Goal: Transaction & Acquisition: Purchase product/service

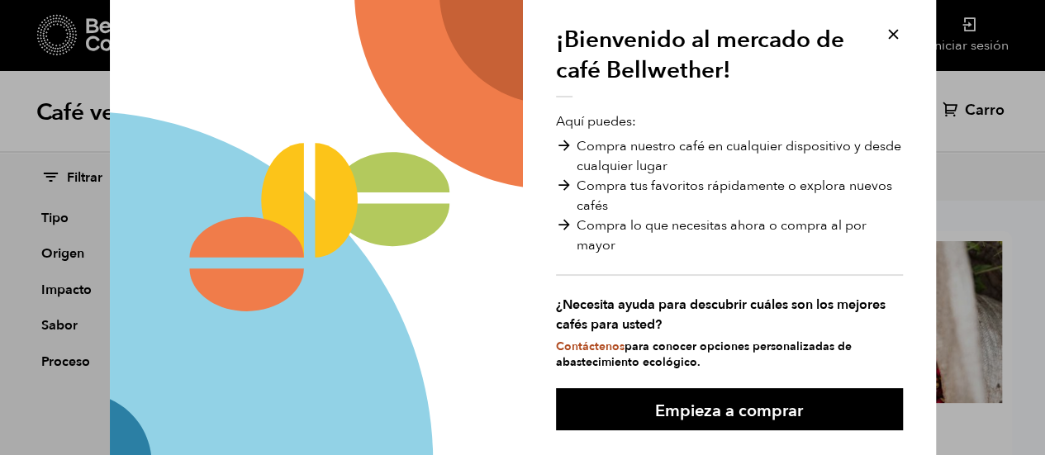
scroll to position [83, 0]
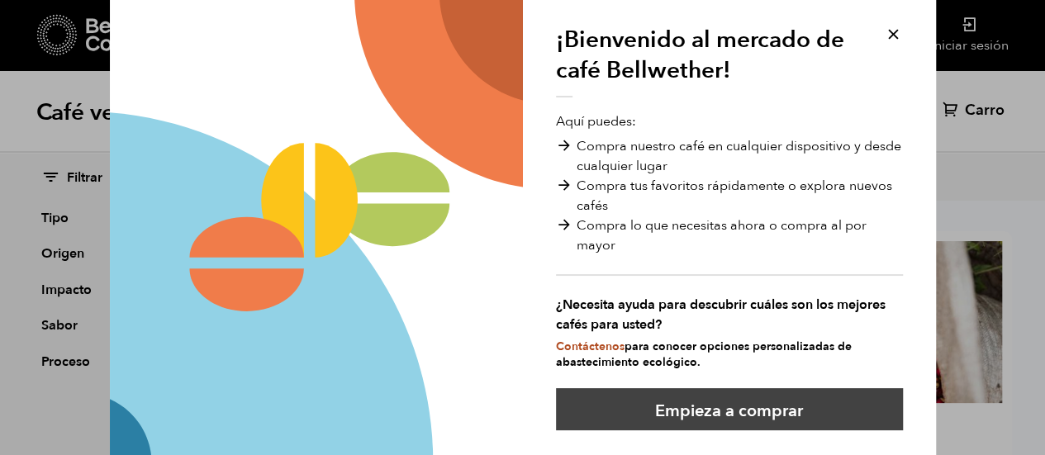
click at [710, 415] on font "Empieza a comprar" at bounding box center [729, 411] width 148 height 22
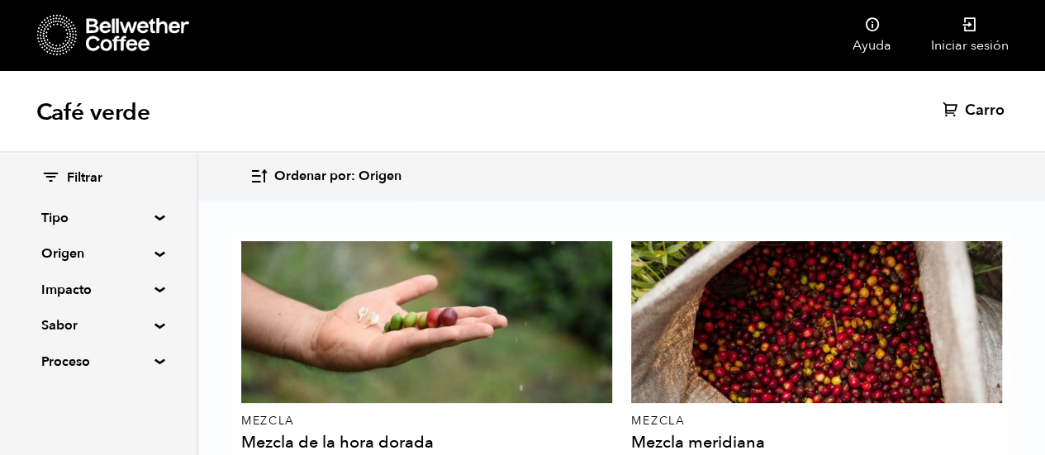
scroll to position [2557, 0]
click at [152, 252] on summary "Origen" at bounding box center [98, 254] width 114 height 20
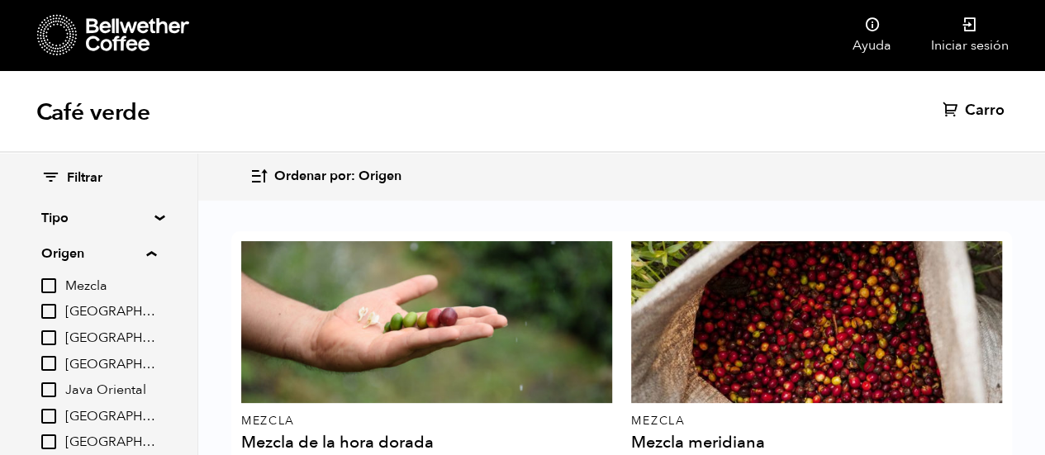
click at [54, 365] on input "[GEOGRAPHIC_DATA]" at bounding box center [48, 363] width 15 height 15
checkbox input "true"
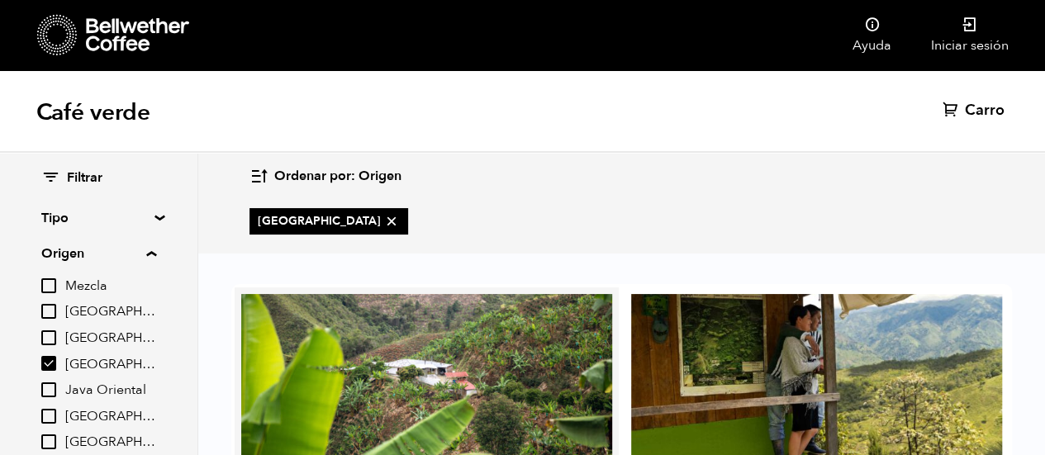
scroll to position [165, 0]
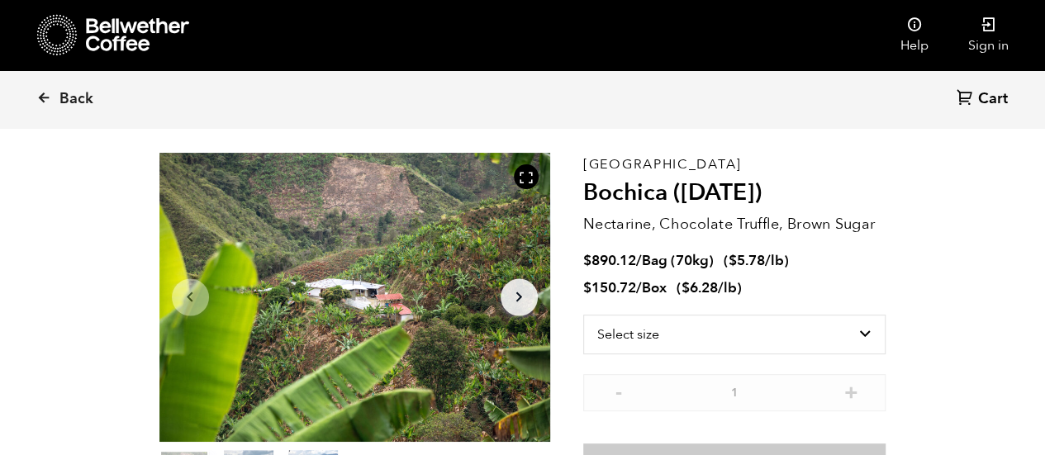
scroll to position [83, 0]
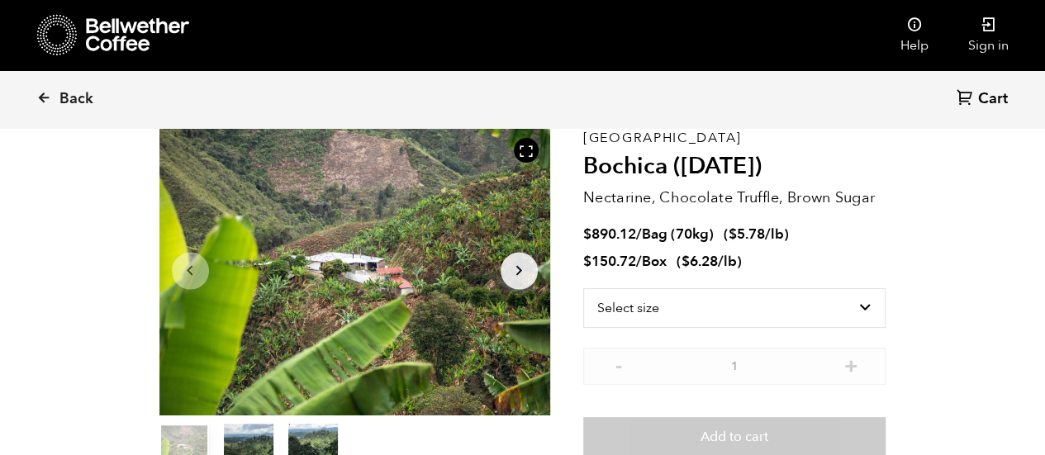
click at [517, 270] on icon "Arrow Right" at bounding box center [519, 271] width 20 height 20
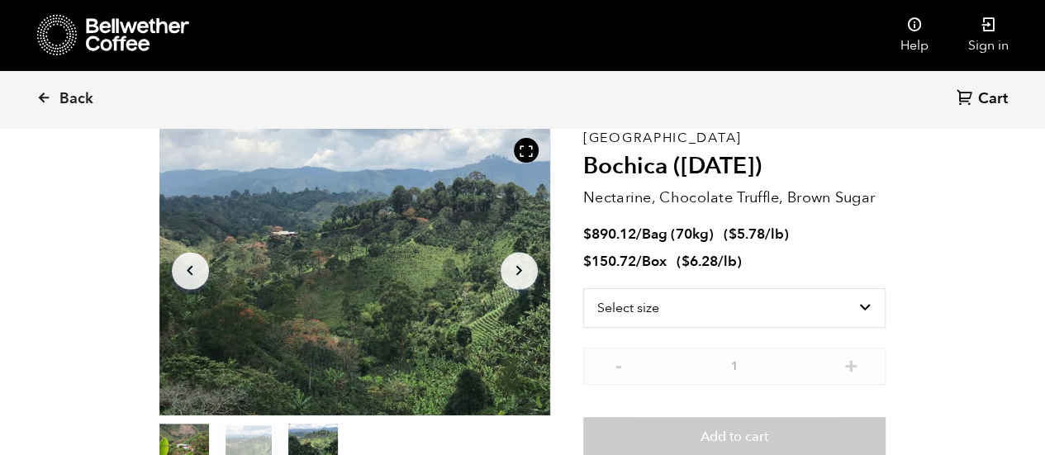
click at [517, 270] on icon "Arrow Right" at bounding box center [519, 271] width 20 height 20
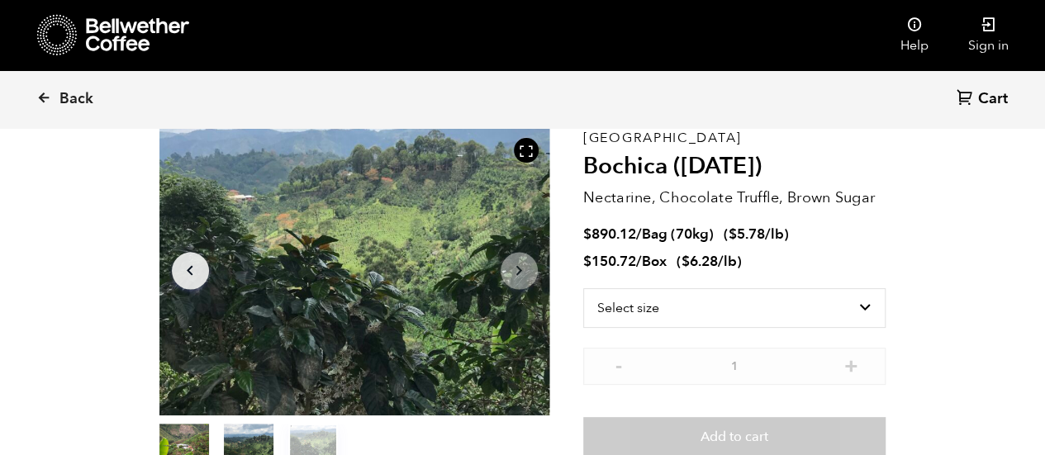
click at [517, 270] on icon "Arrow Right" at bounding box center [519, 271] width 20 height 20
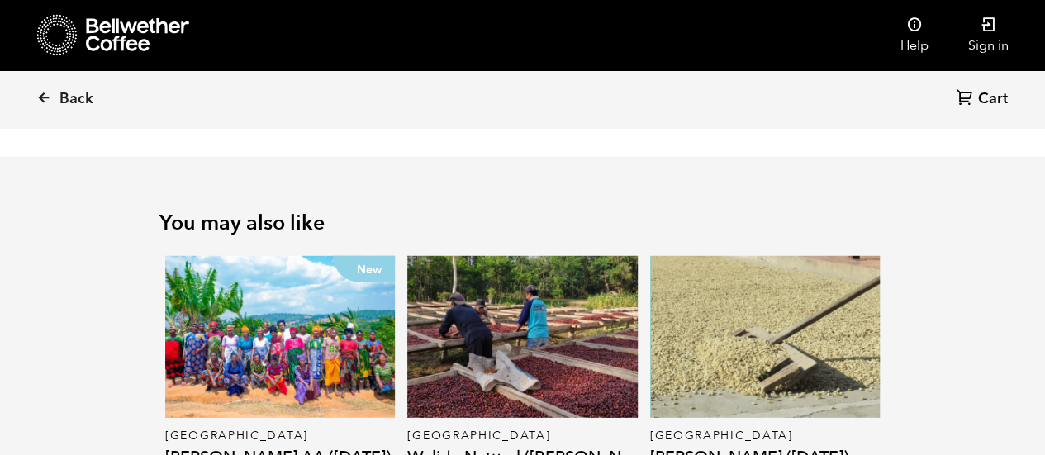
scroll to position [2230, 0]
